Goal: Navigation & Orientation: Find specific page/section

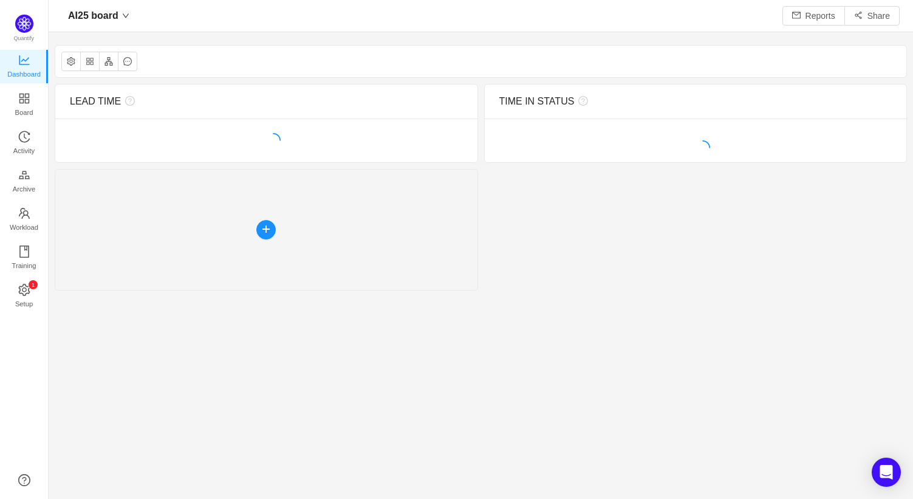
scroll to position [476, 830]
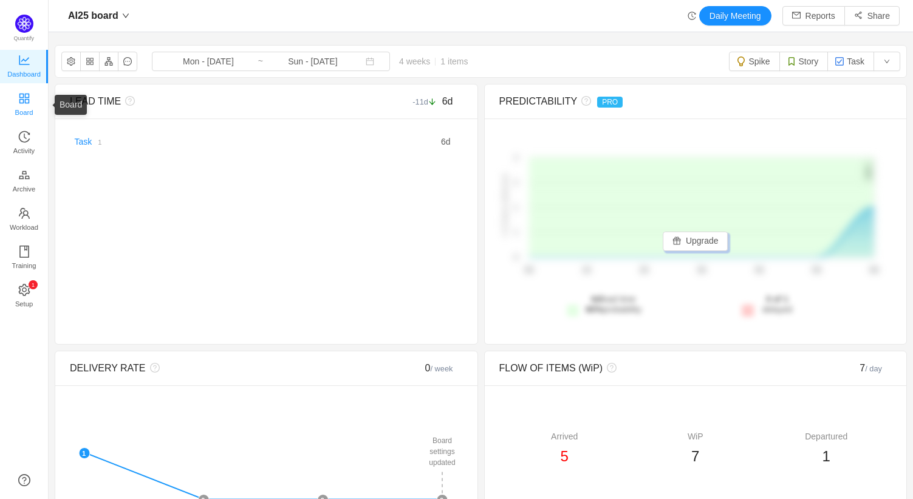
click at [24, 101] on span "Board" at bounding box center [24, 112] width 18 height 24
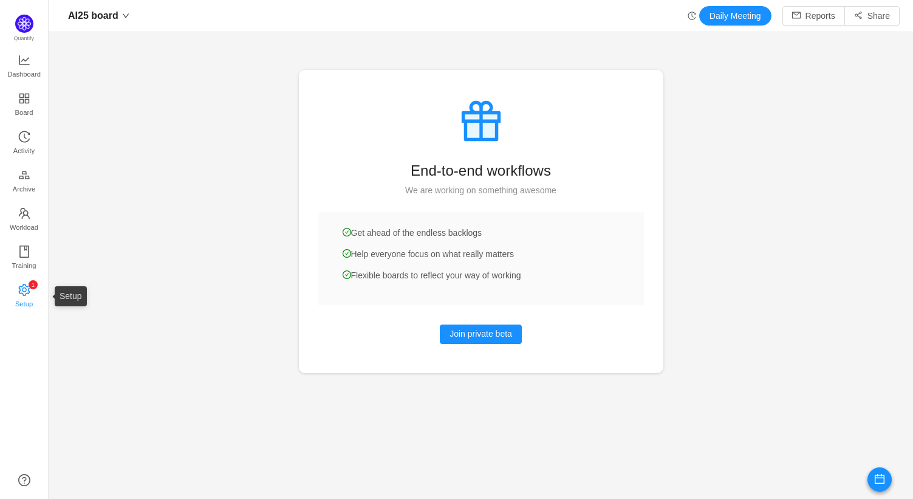
click at [21, 300] on span "Setup" at bounding box center [24, 304] width 18 height 24
click at [192, 177] on div at bounding box center [481, 249] width 864 height 499
click at [29, 73] on span "Dashboard" at bounding box center [23, 74] width 33 height 24
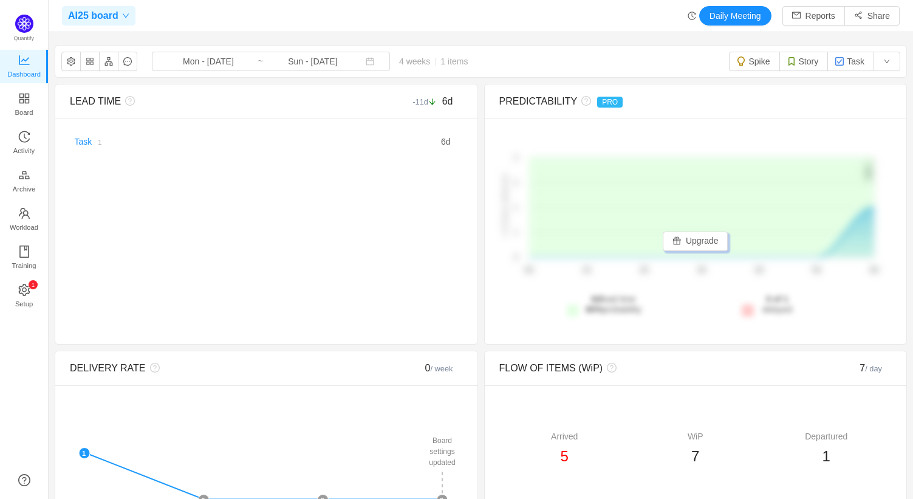
click at [117, 17] on span "AI25 board" at bounding box center [93, 15] width 50 height 19
